Goal: Information Seeking & Learning: Learn about a topic

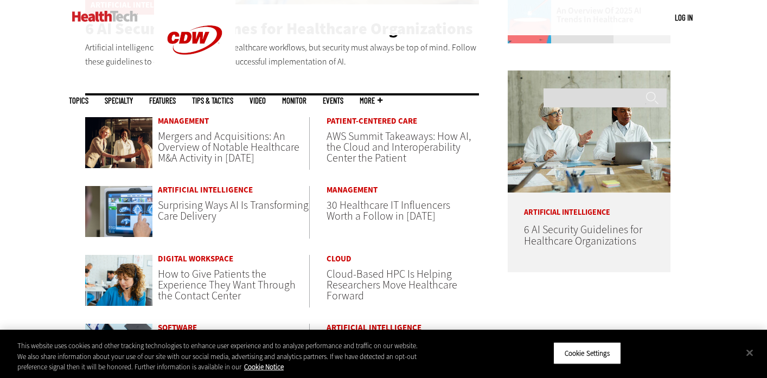
scroll to position [500, 0]
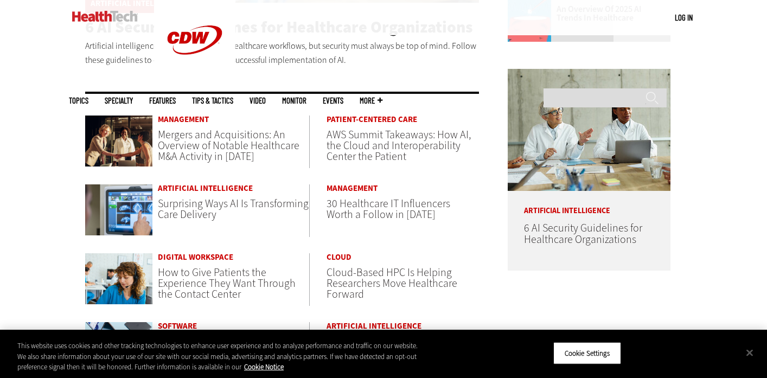
click at [234, 280] on span "How to Give Patients the Experience They Want Through the Contact Center" at bounding box center [227, 283] width 138 height 36
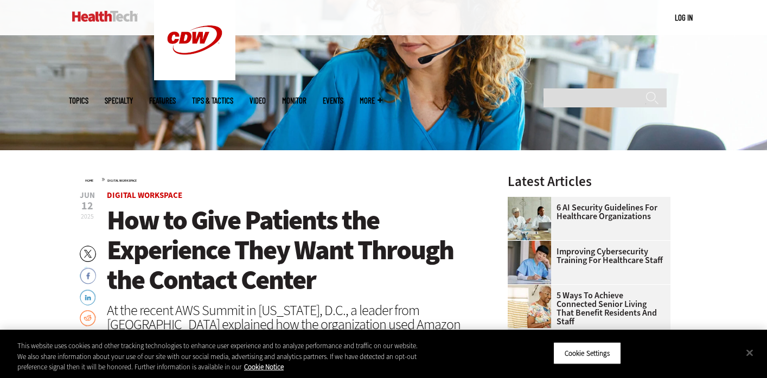
scroll to position [130, 0]
